Goal: Transaction & Acquisition: Obtain resource

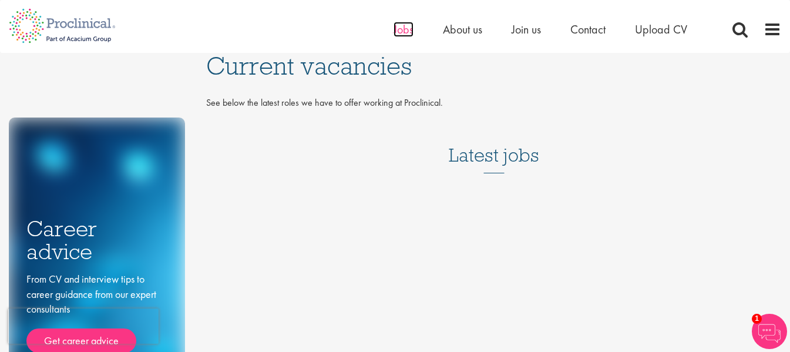
click at [399, 31] on span "Jobs" at bounding box center [403, 29] width 20 height 15
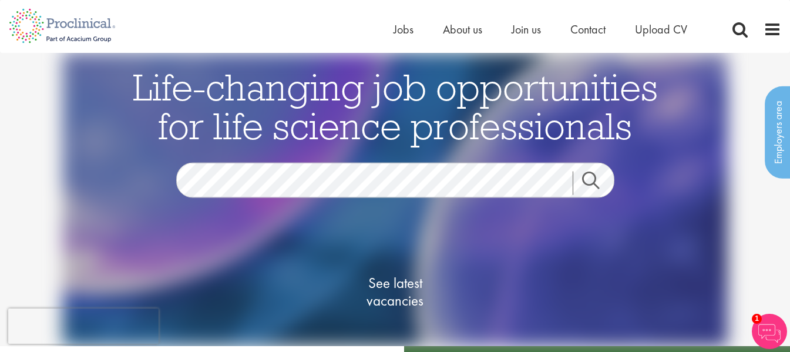
click at [594, 172] on link "Search" at bounding box center [597, 182] width 50 height 23
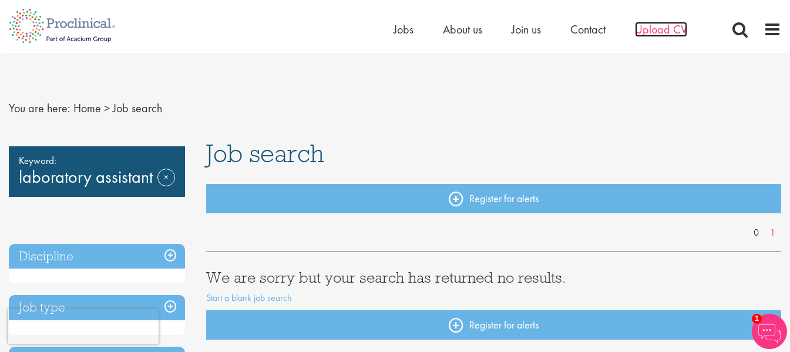
click at [649, 31] on span "Upload CV" at bounding box center [661, 29] width 52 height 15
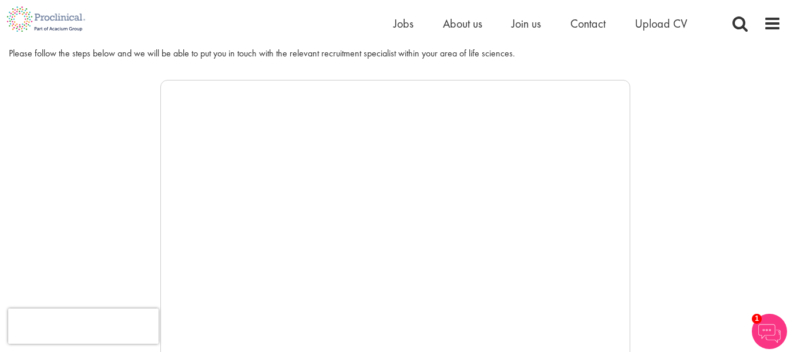
scroll to position [70, 0]
